Goal: Task Accomplishment & Management: Manage account settings

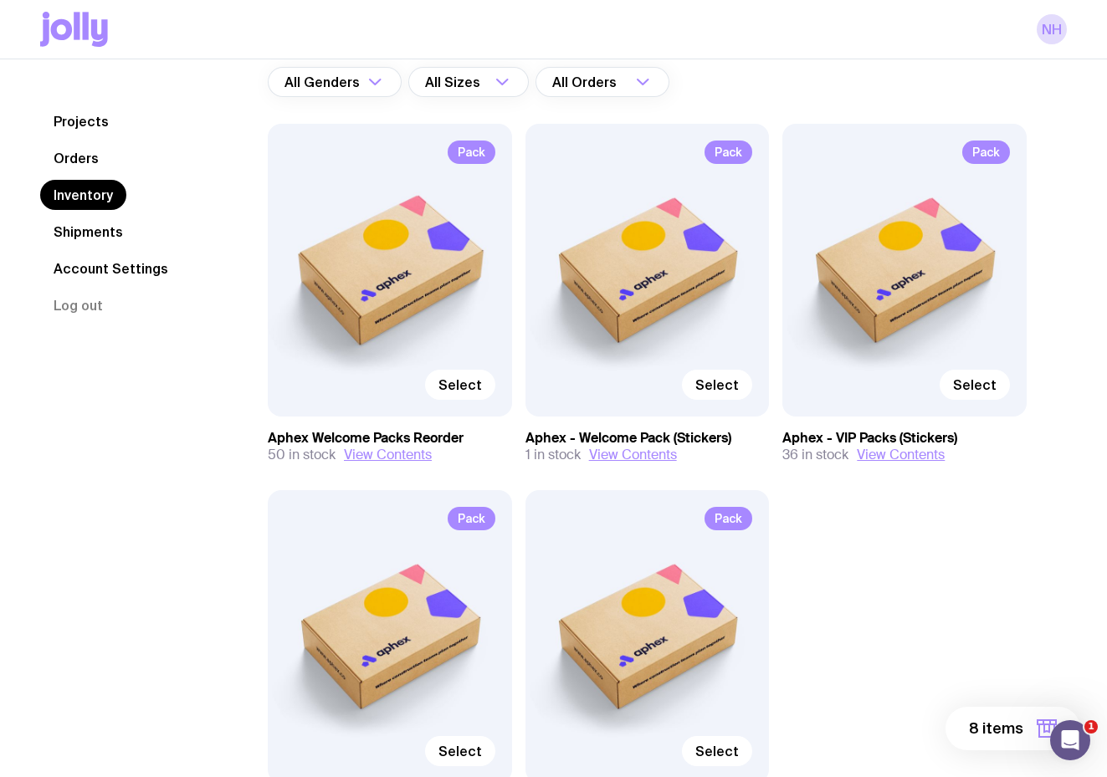
click at [1056, 52] on div "NH" at bounding box center [553, 29] width 1026 height 59
click at [1056, 41] on link "NH" at bounding box center [1051, 29] width 30 height 30
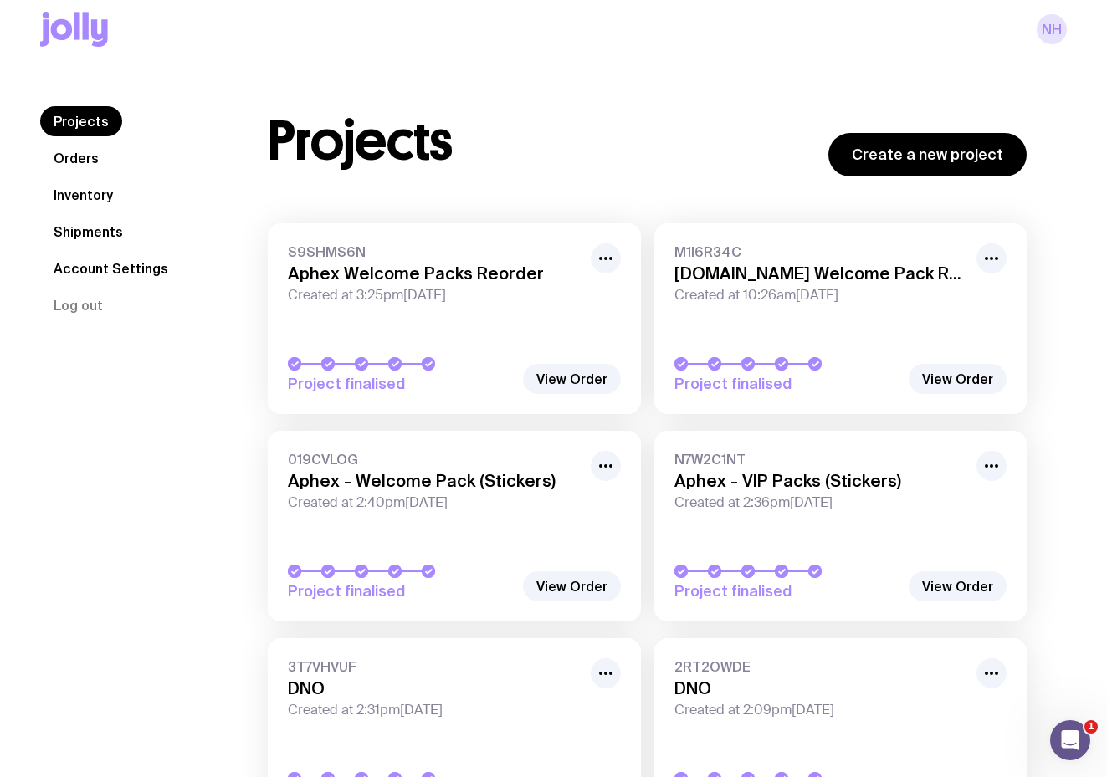
click at [1055, 22] on link "NH" at bounding box center [1051, 29] width 30 height 30
click at [103, 45] on icon at bounding box center [74, 29] width 68 height 35
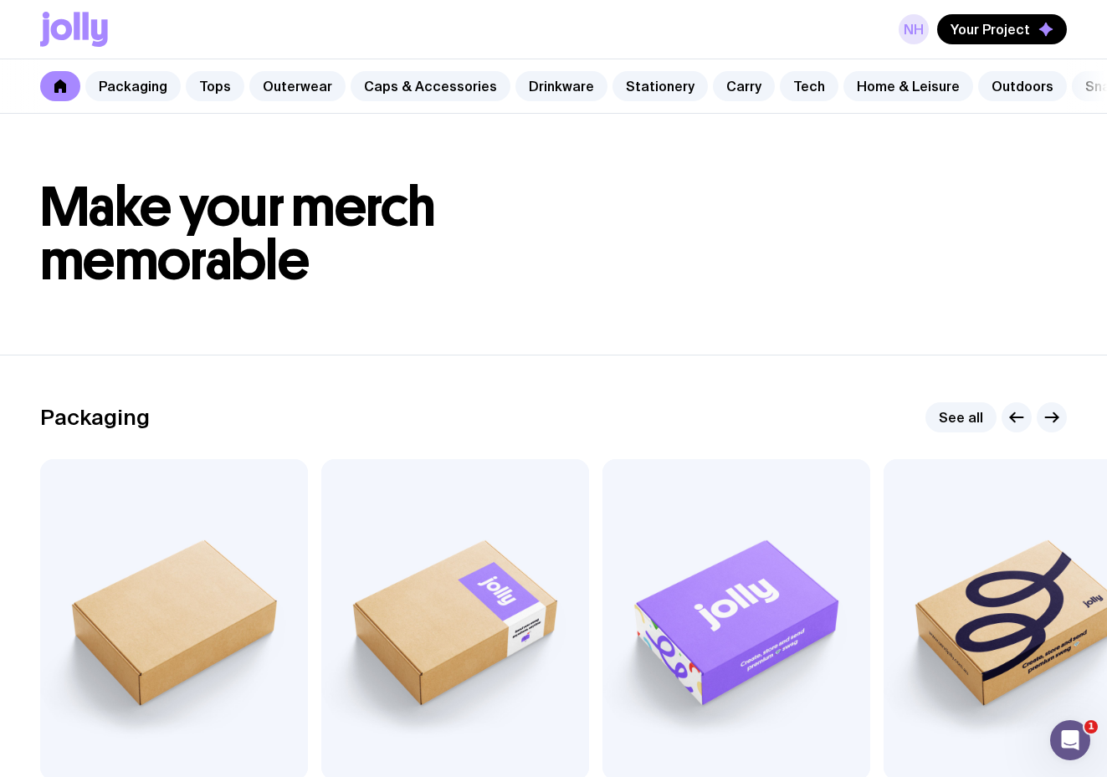
click at [903, 34] on link "NH" at bounding box center [913, 29] width 30 height 30
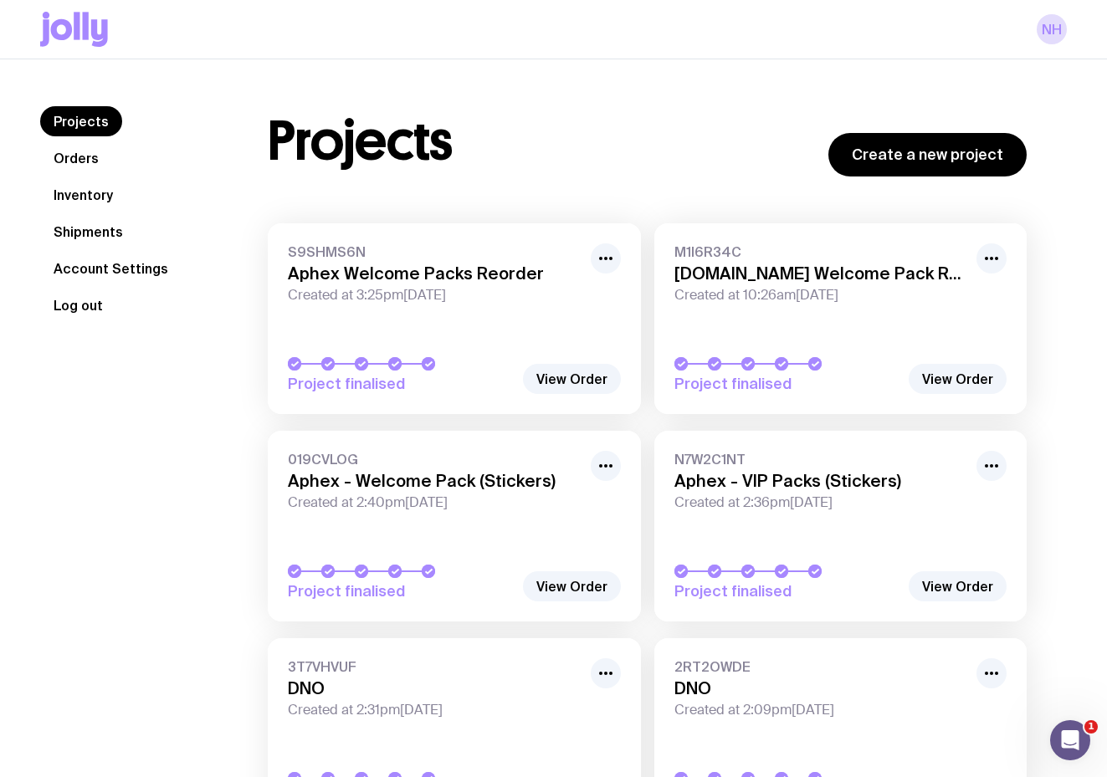
click at [96, 314] on button "Log out" at bounding box center [78, 305] width 76 height 30
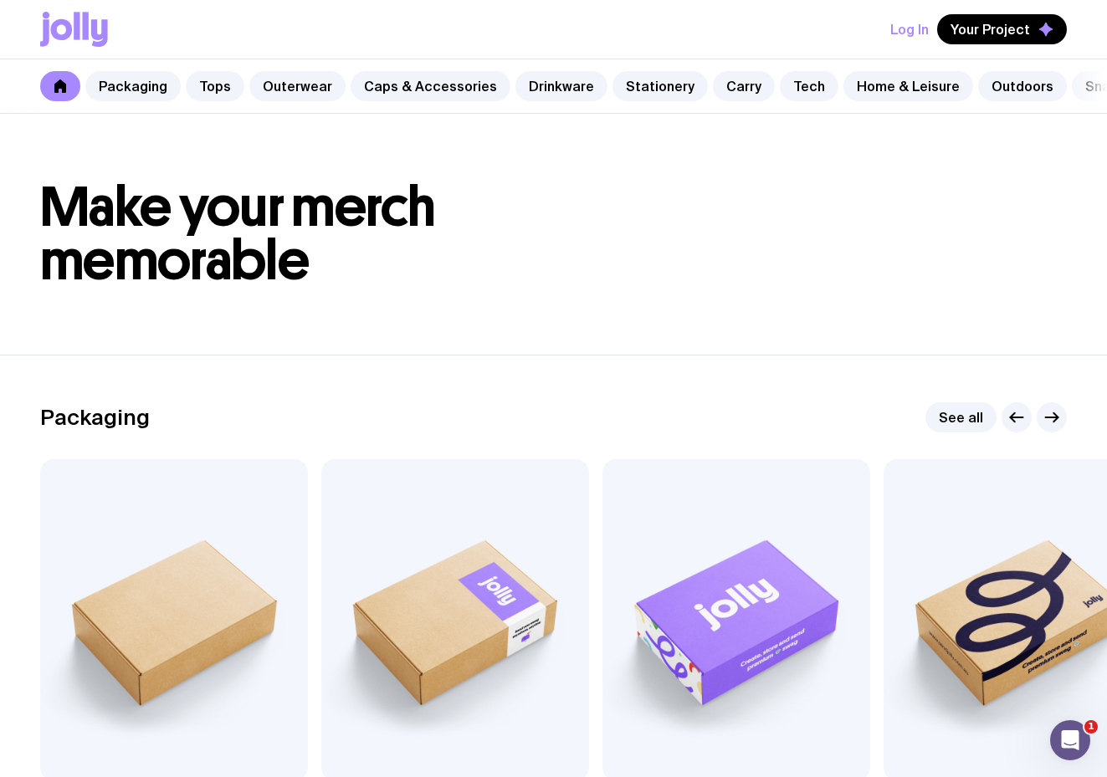
click at [919, 31] on button "Log In" at bounding box center [909, 29] width 38 height 30
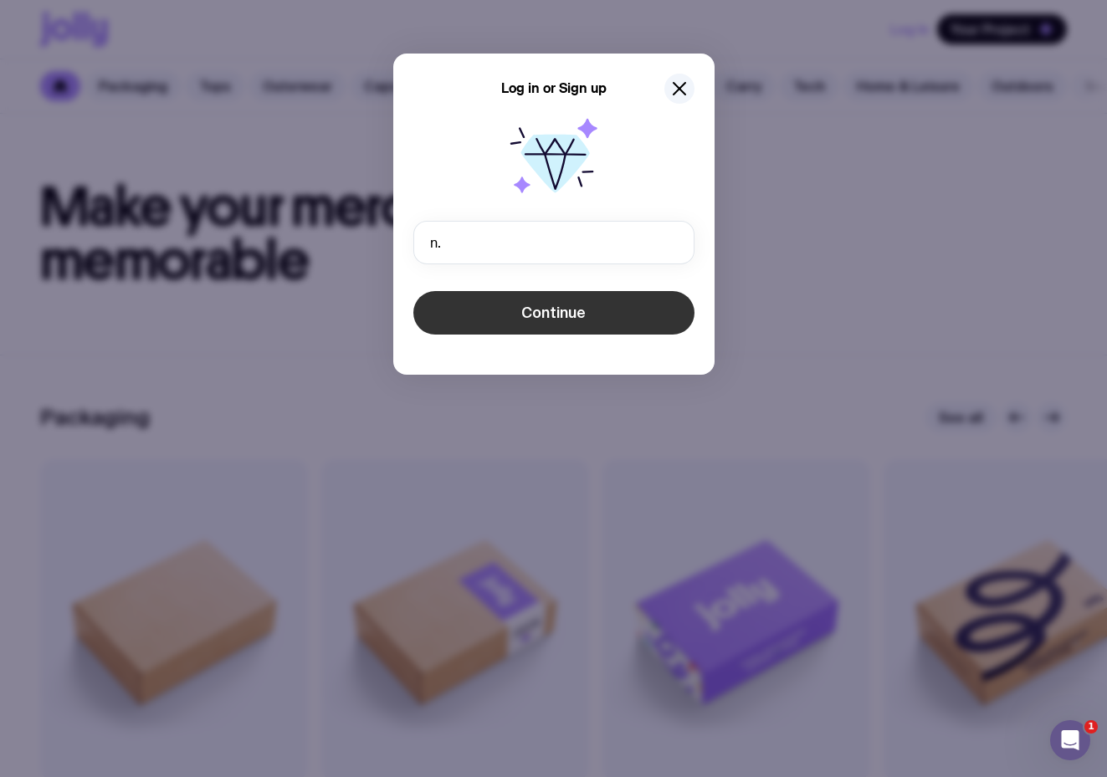
type input "[PERSON_NAME][EMAIL_ADDRESS][DOMAIN_NAME]"
click at [553, 313] on span "Continue" at bounding box center [553, 313] width 64 height 20
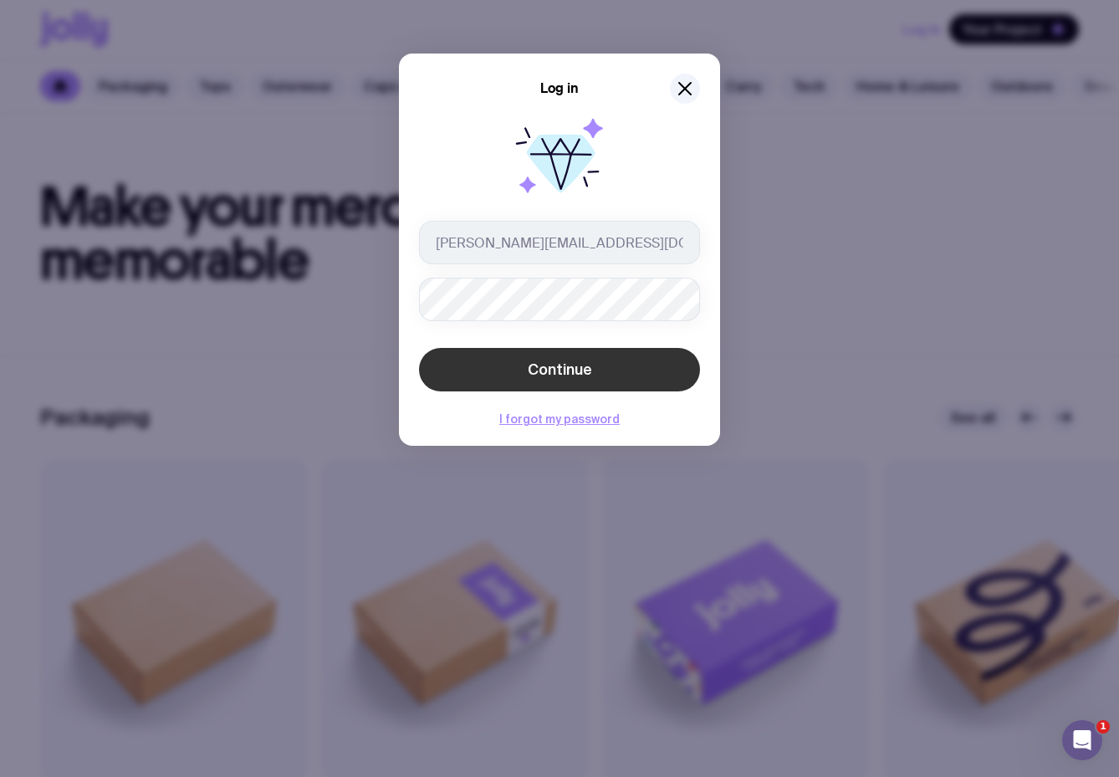
click at [595, 365] on button "Continue" at bounding box center [559, 370] width 281 height 44
